Goal: Task Accomplishment & Management: Manage account settings

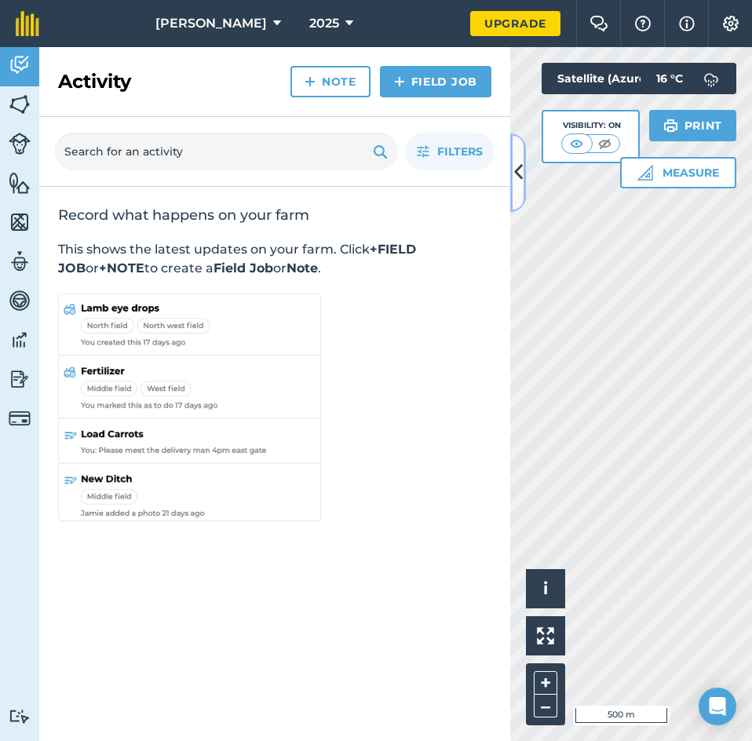
click at [519, 186] on icon at bounding box center [518, 172] width 9 height 27
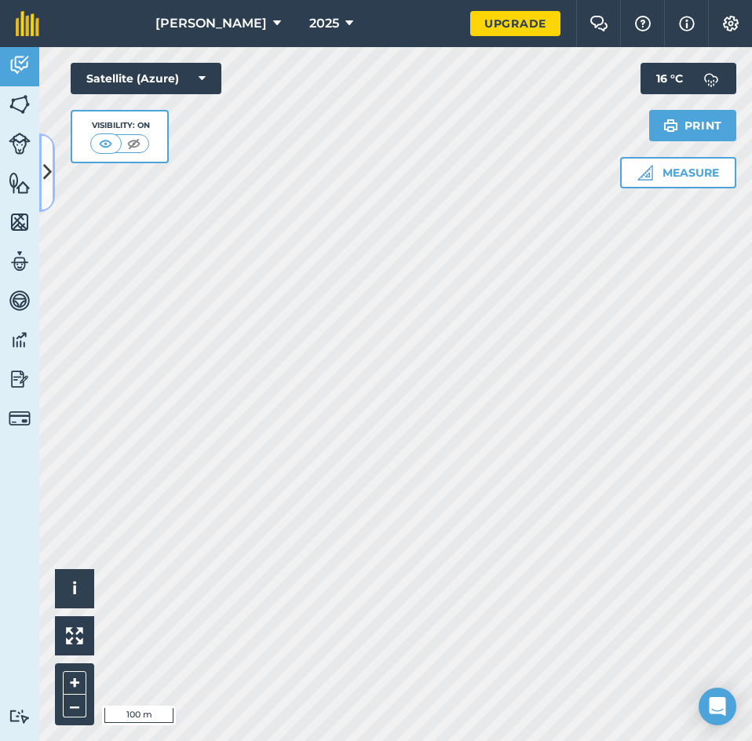
click at [48, 179] on icon at bounding box center [47, 172] width 9 height 27
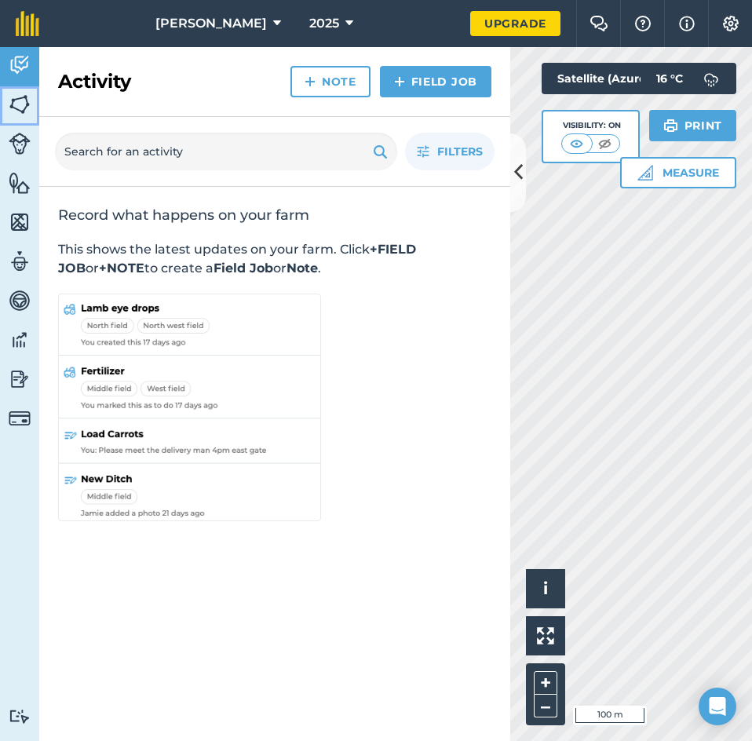
click at [24, 108] on img at bounding box center [20, 105] width 22 height 24
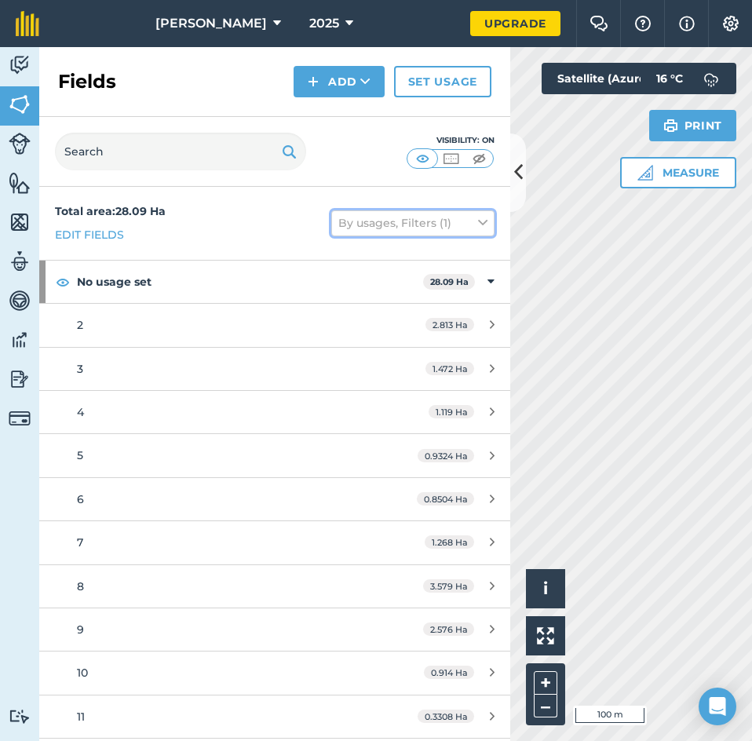
click at [421, 219] on button "By usages, Filters (1)" at bounding box center [412, 222] width 163 height 25
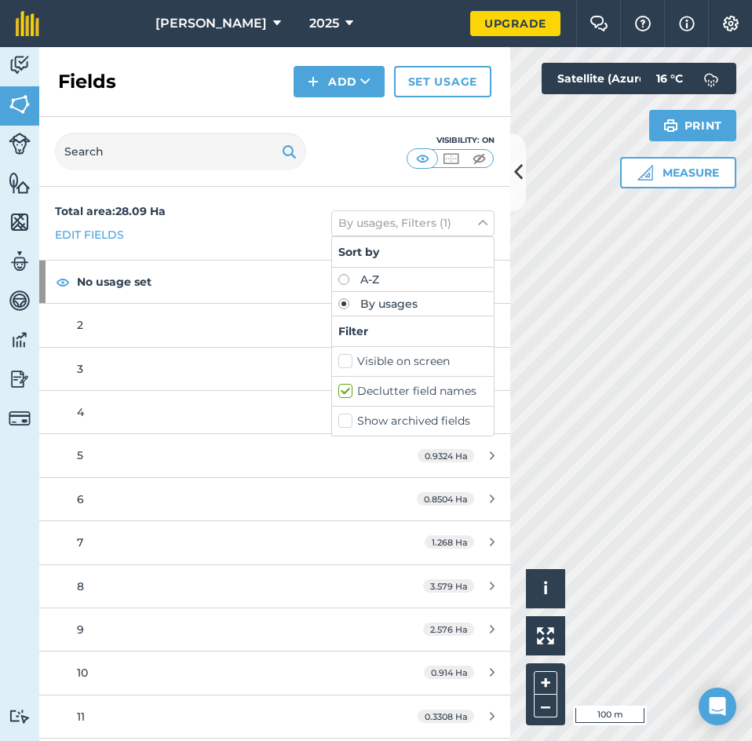
click at [348, 389] on label "Declutter field names" at bounding box center [412, 391] width 149 height 16
click at [348, 389] on input "Declutter field names" at bounding box center [343, 388] width 10 height 10
checkbox input "false"
click at [509, 175] on div "Visibility: On" at bounding box center [274, 152] width 471 height 70
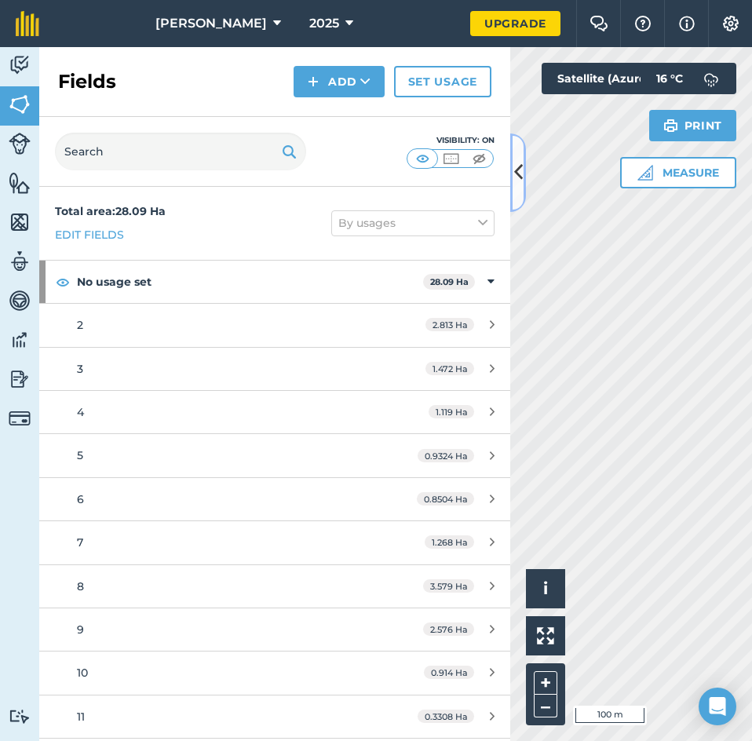
click at [517, 172] on icon at bounding box center [518, 172] width 9 height 27
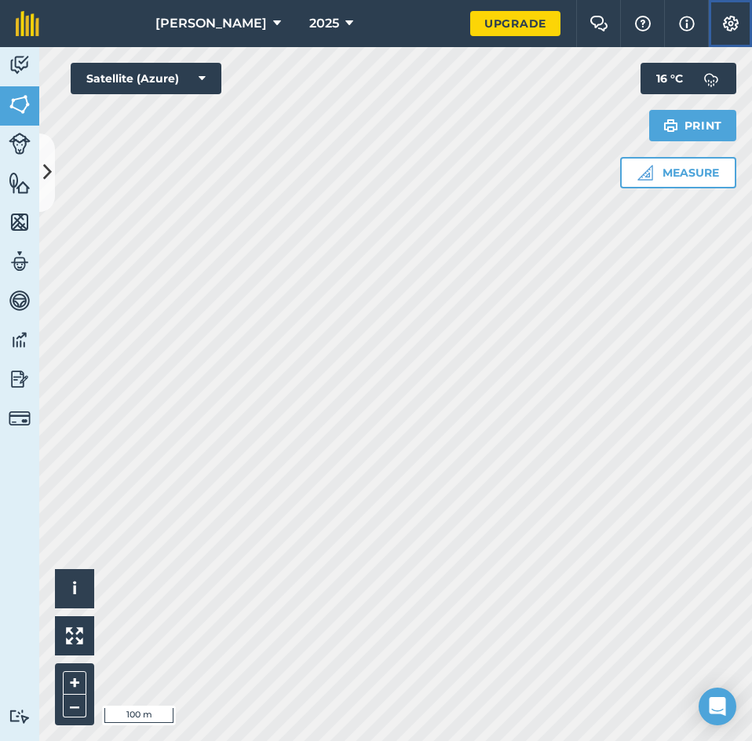
click at [742, 24] on button "Settings" at bounding box center [730, 23] width 44 height 47
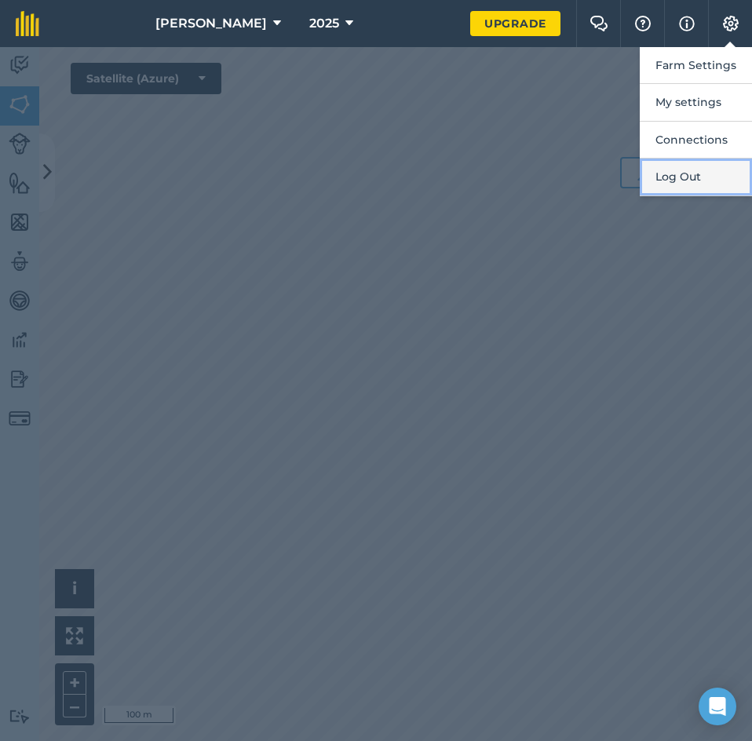
click at [715, 170] on button "Log Out" at bounding box center [696, 177] width 112 height 37
